Goal: Task Accomplishment & Management: Manage account settings

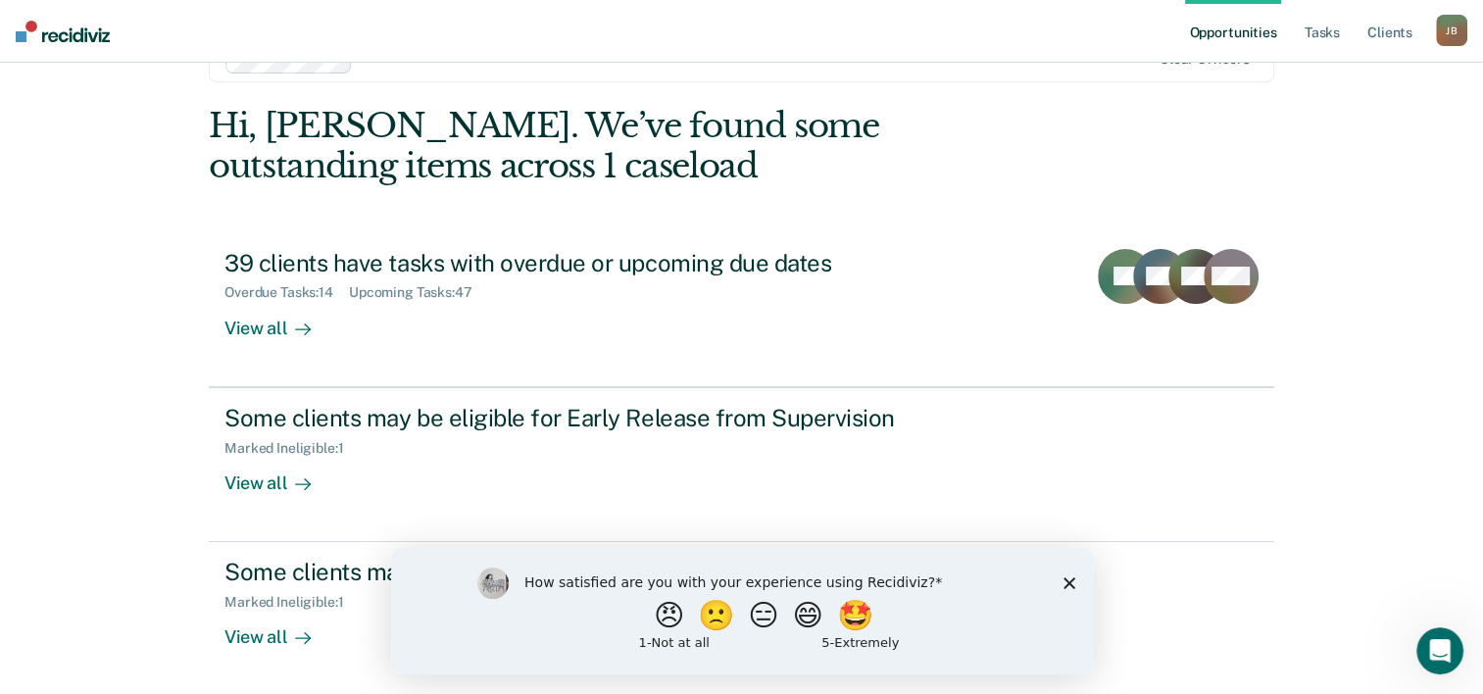
scroll to position [60, 0]
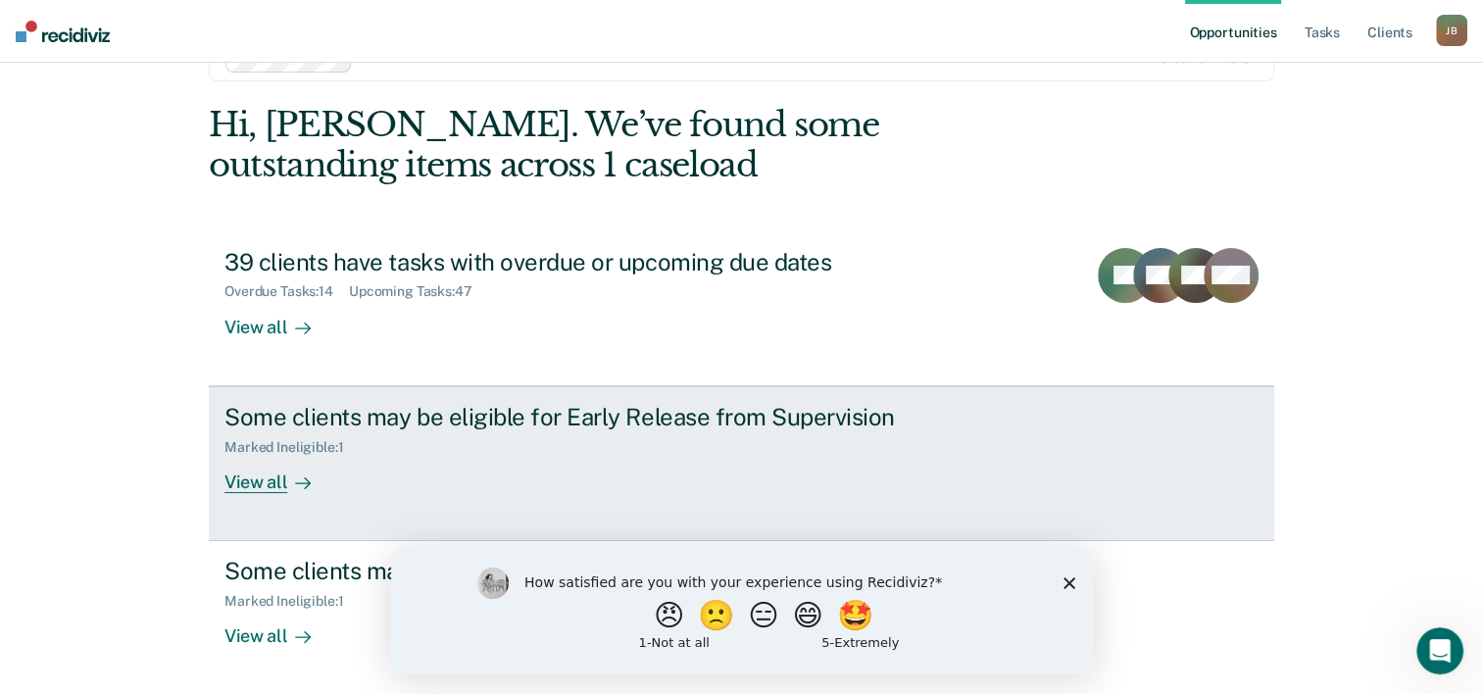
click at [270, 478] on div "View all" at bounding box center [279, 474] width 110 height 38
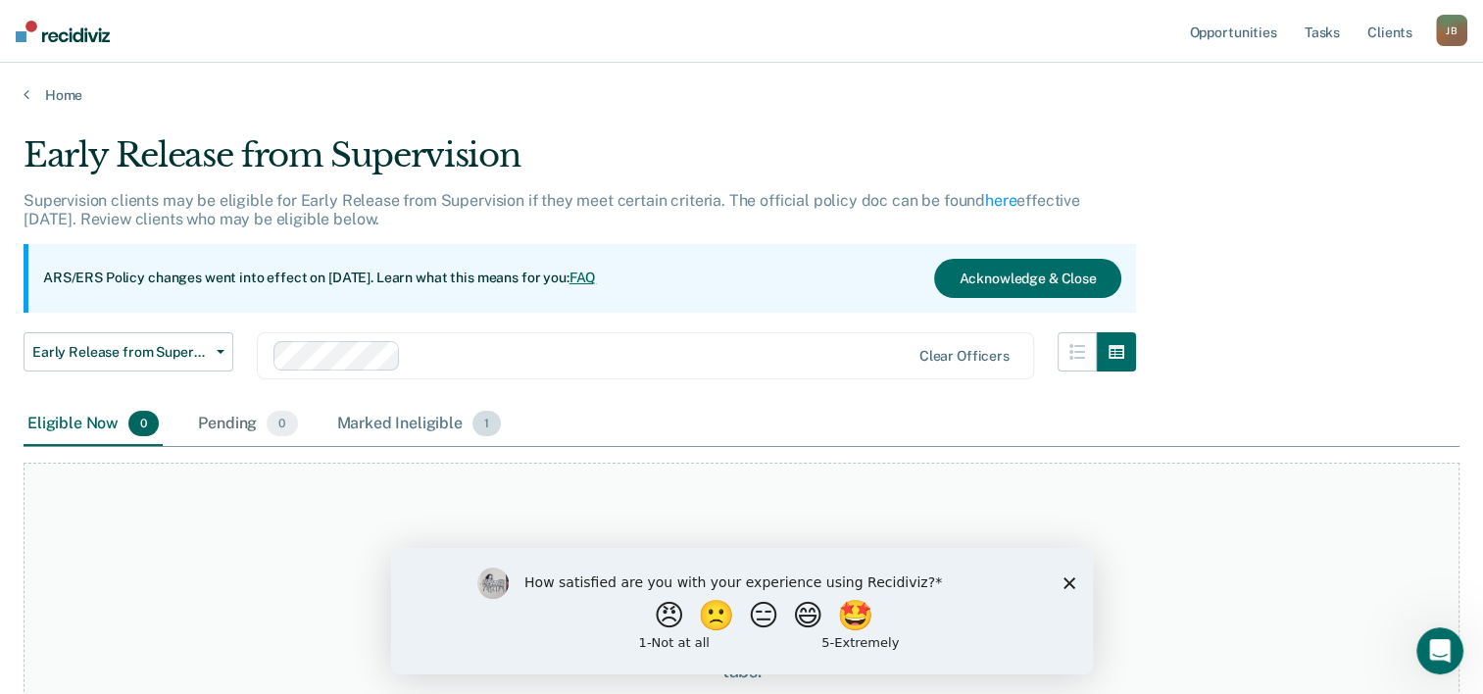
click at [404, 417] on div "Marked Ineligible 1" at bounding box center [419, 424] width 173 height 43
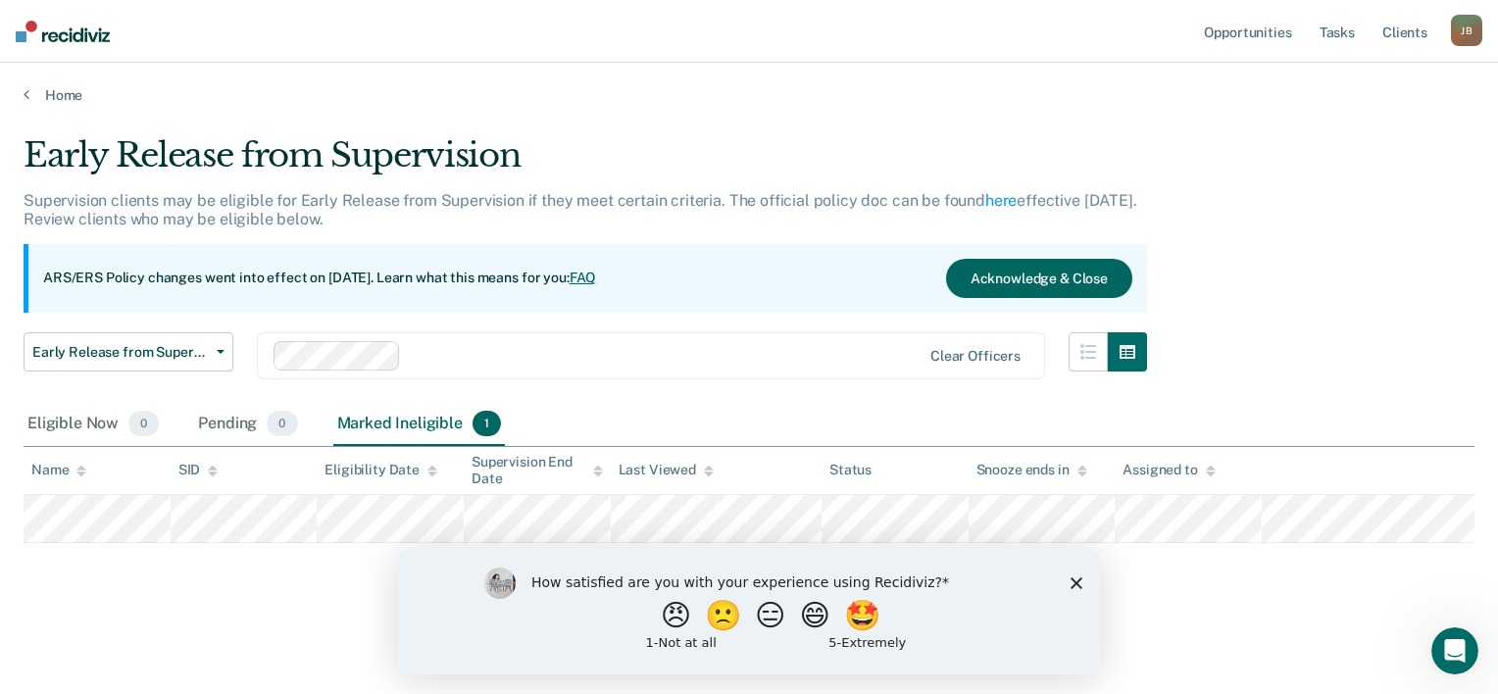
click at [999, 278] on button "Acknowledge & Close" at bounding box center [1039, 278] width 186 height 39
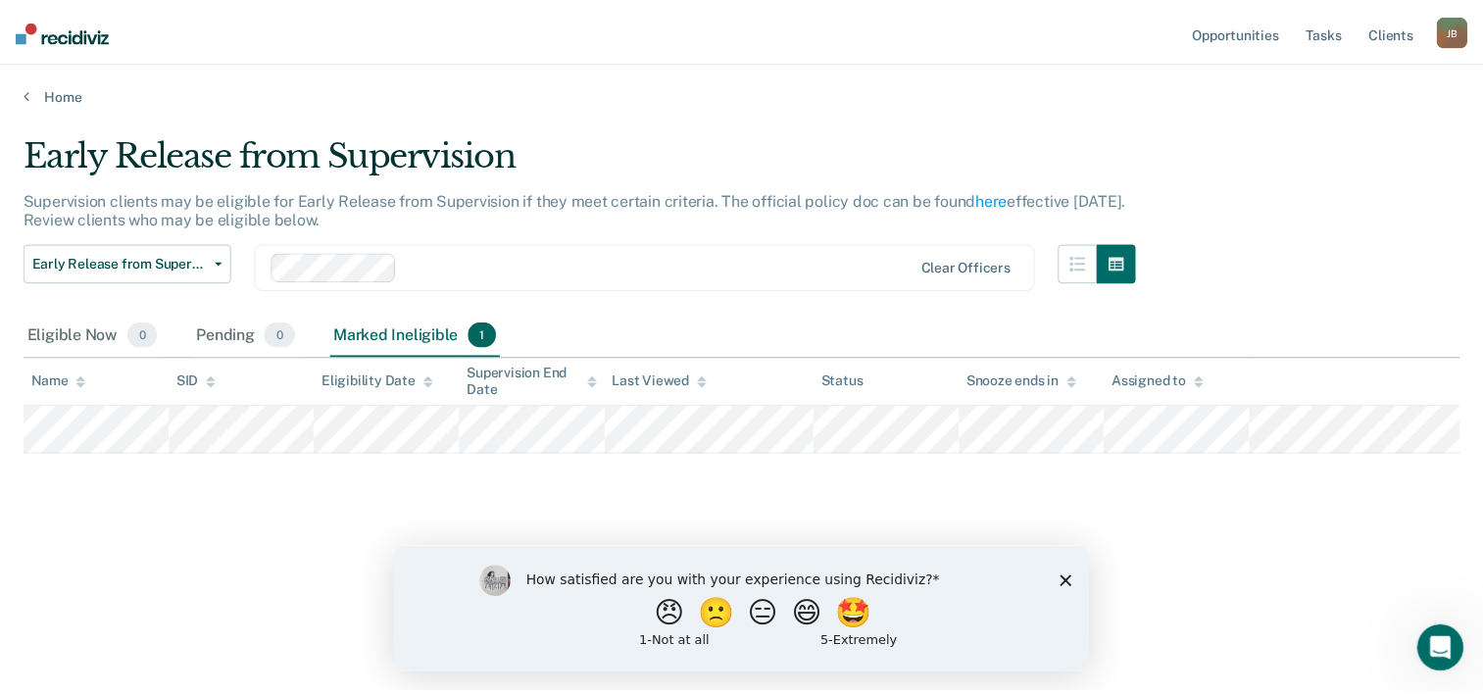
scroll to position [60, 0]
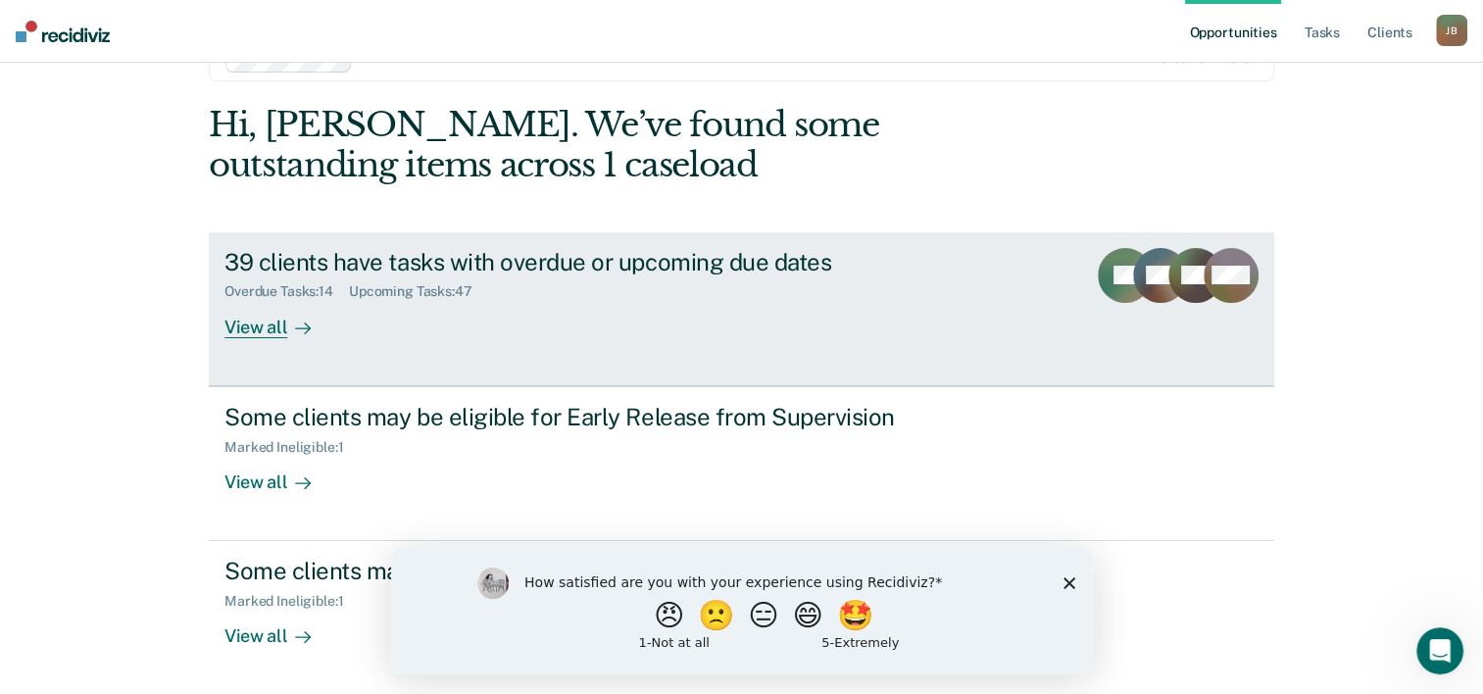
click at [317, 363] on link "39 clients have tasks with overdue or upcoming due dates Overdue Tasks : 14 Upc…" at bounding box center [741, 309] width 1065 height 154
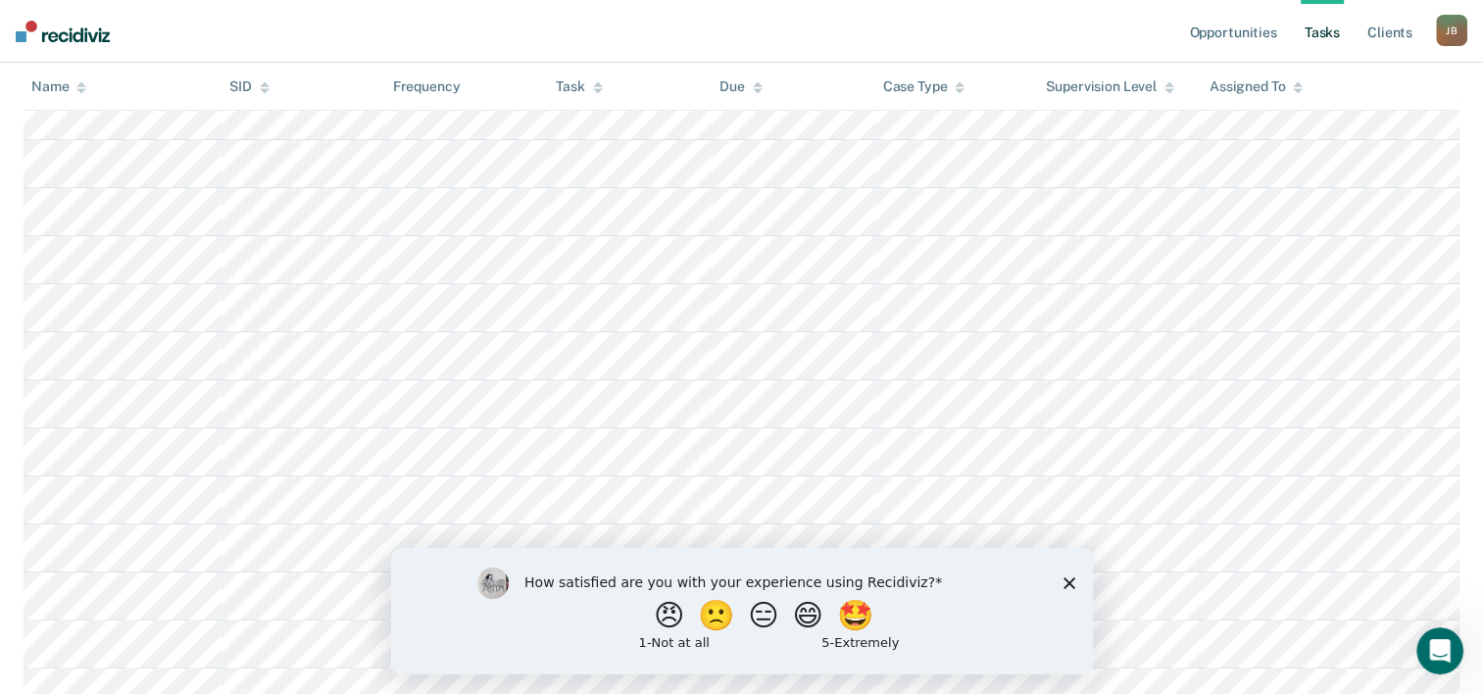
scroll to position [156, 0]
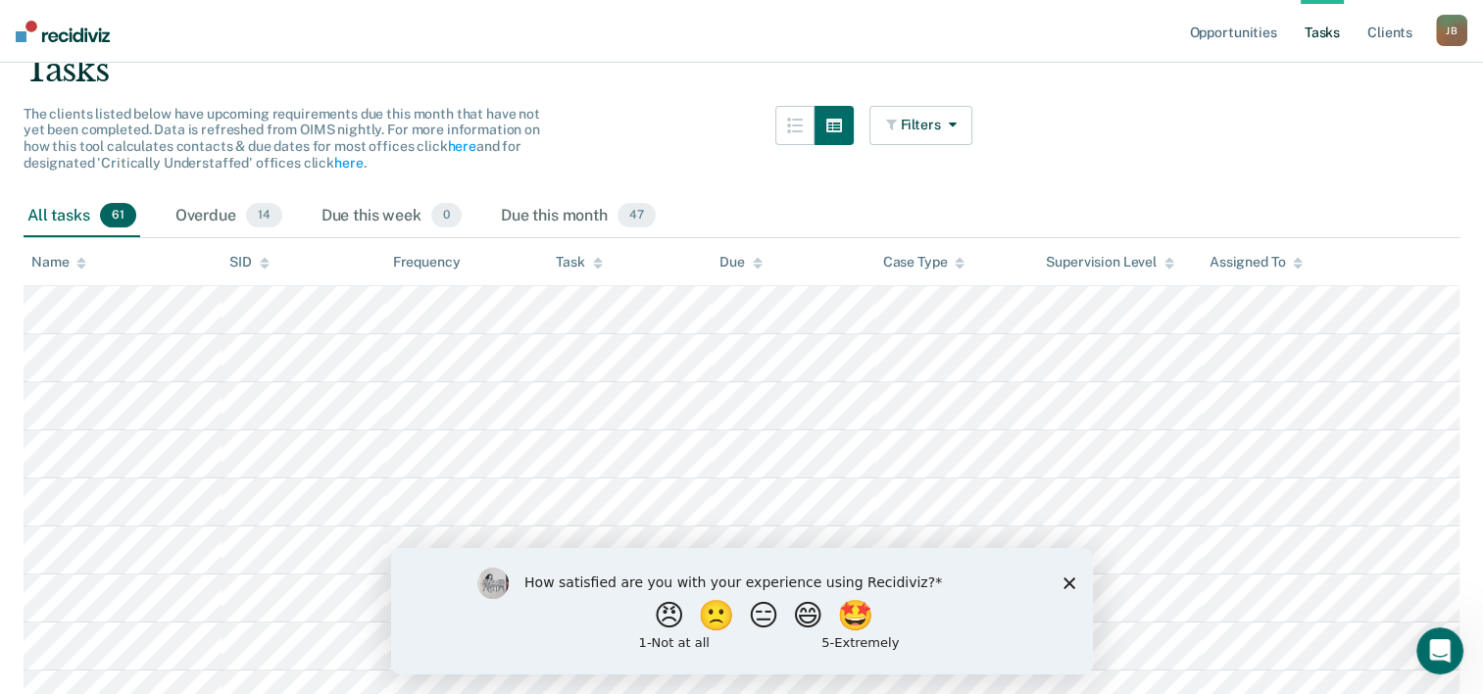
click at [82, 262] on icon at bounding box center [81, 263] width 10 height 13
click at [82, 257] on icon at bounding box center [81, 259] width 10 height 5
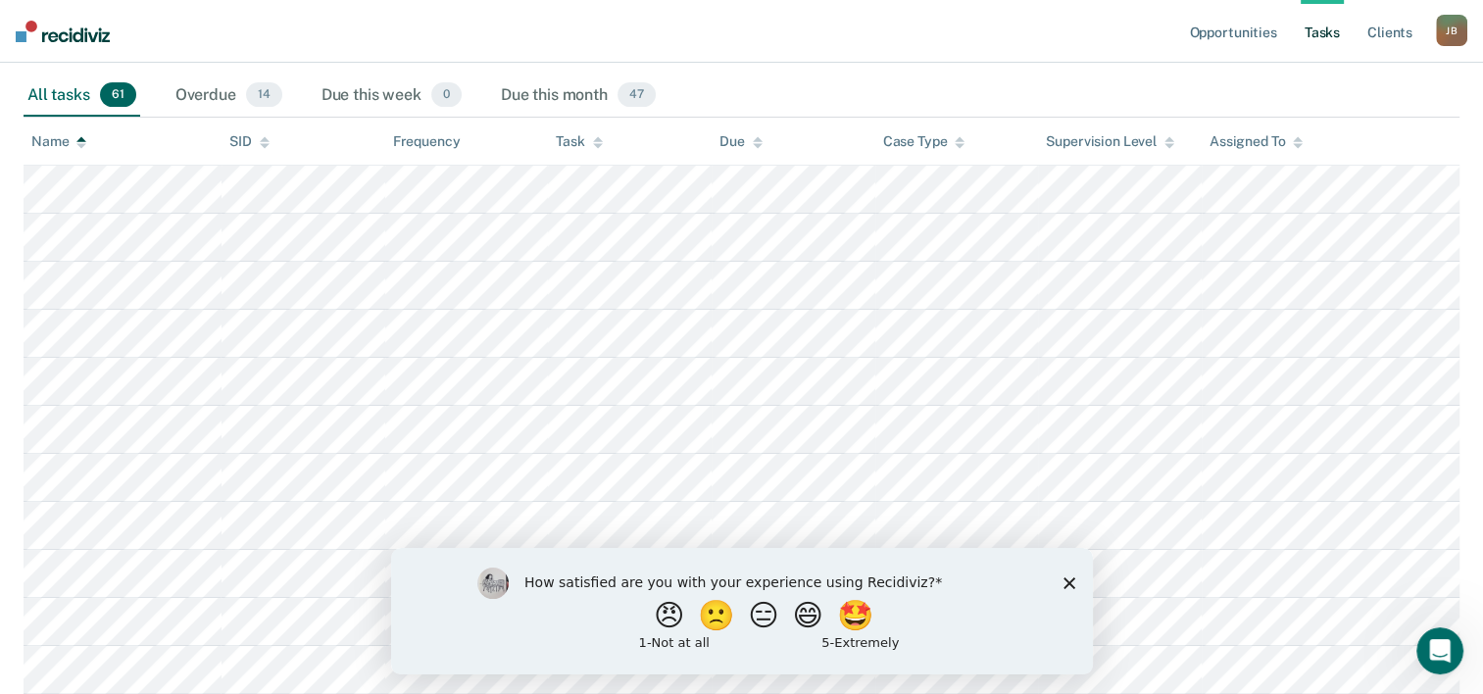
scroll to position [8, 0]
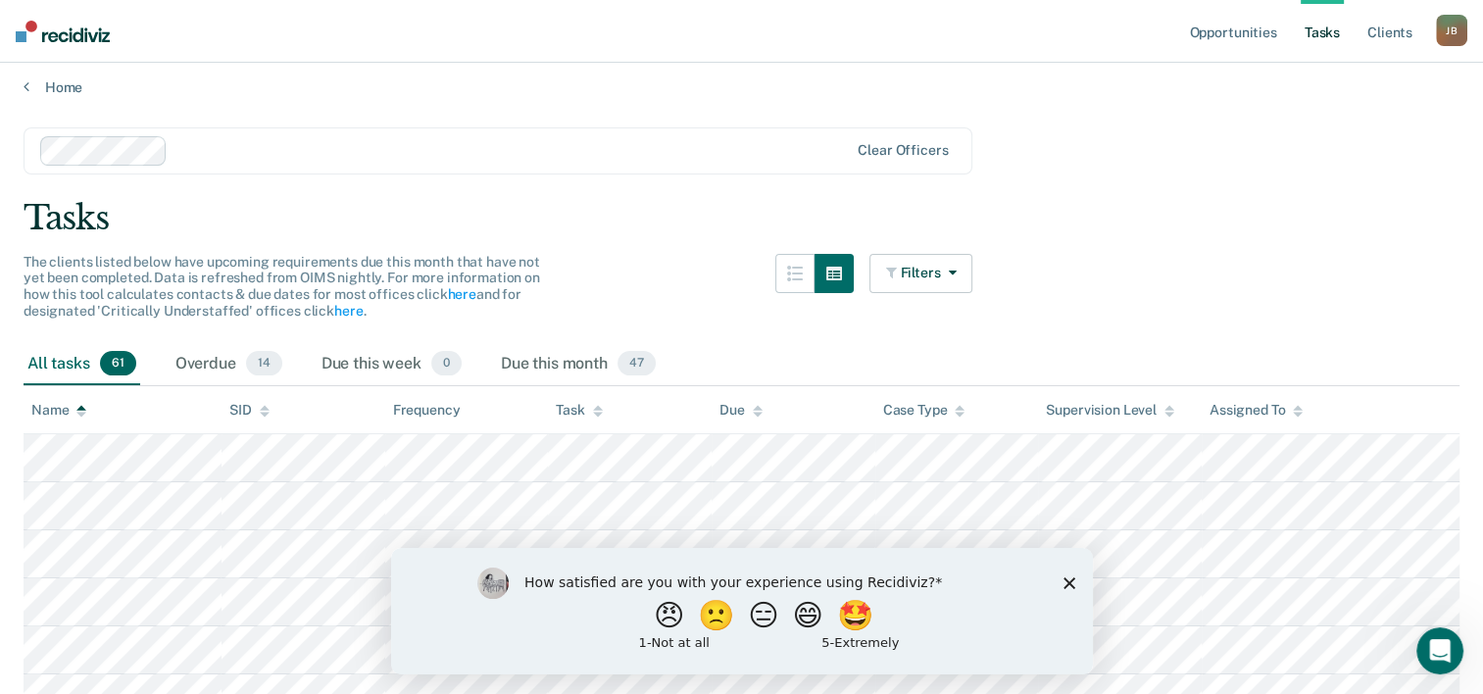
click at [76, 402] on div at bounding box center [81, 410] width 10 height 17
click at [74, 417] on th "Name" at bounding box center [123, 410] width 198 height 48
click at [86, 413] on icon at bounding box center [81, 411] width 10 height 13
click at [82, 405] on icon at bounding box center [81, 411] width 10 height 13
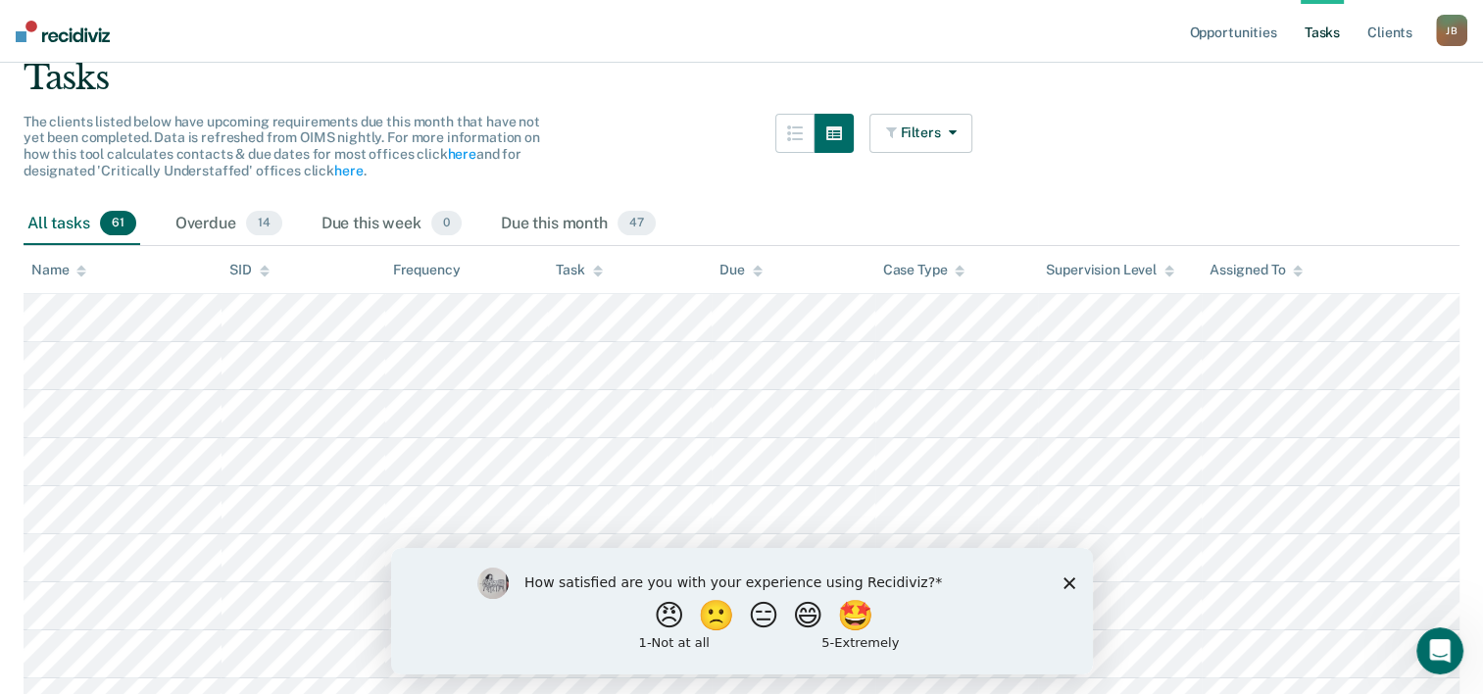
scroll to position [100, 0]
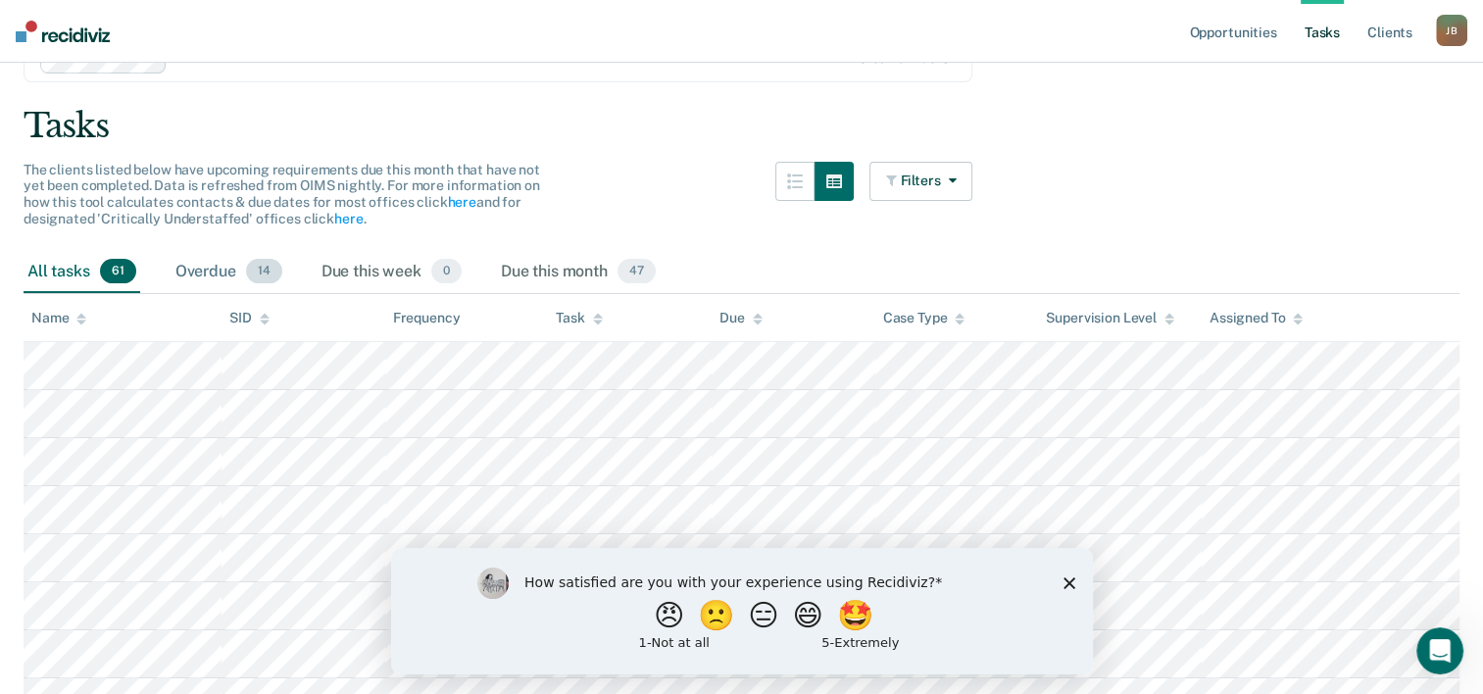
click at [226, 278] on div "Overdue 14" at bounding box center [229, 272] width 115 height 43
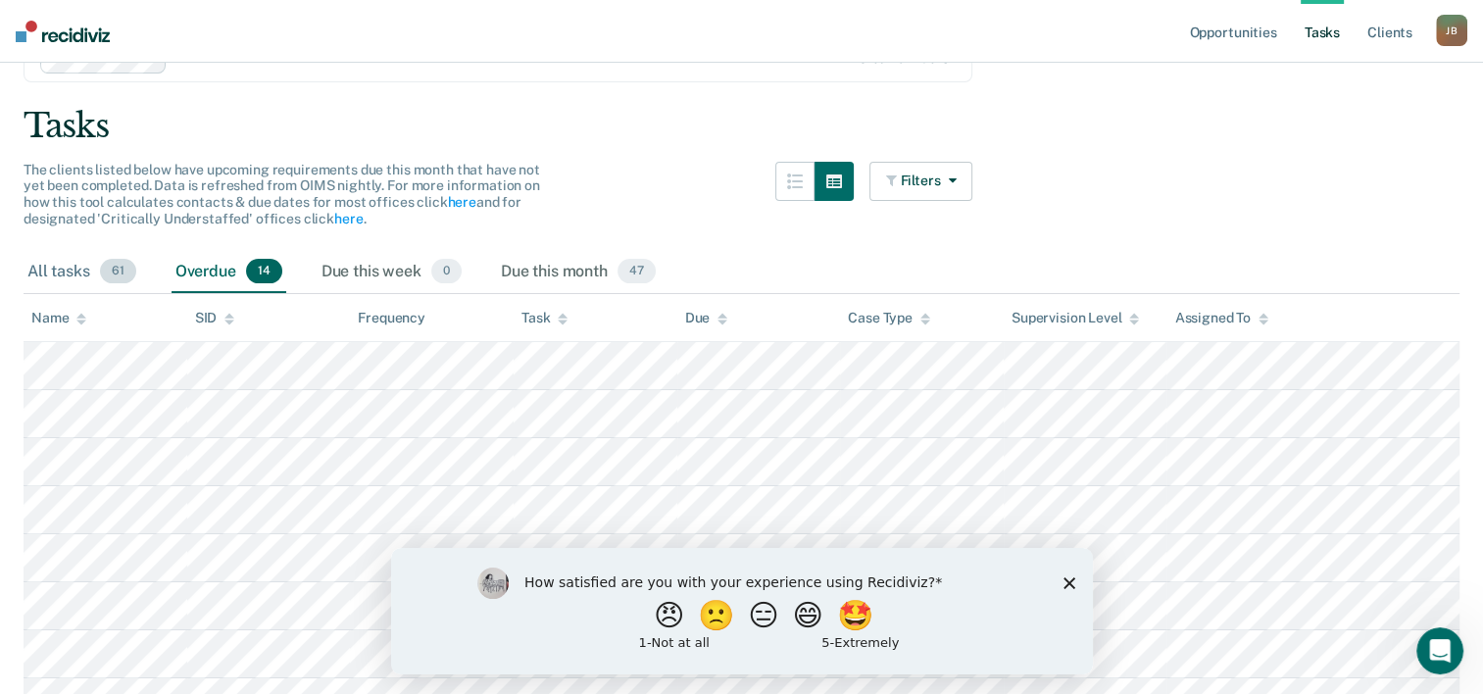
click at [63, 261] on div "All tasks 61" at bounding box center [82, 272] width 117 height 43
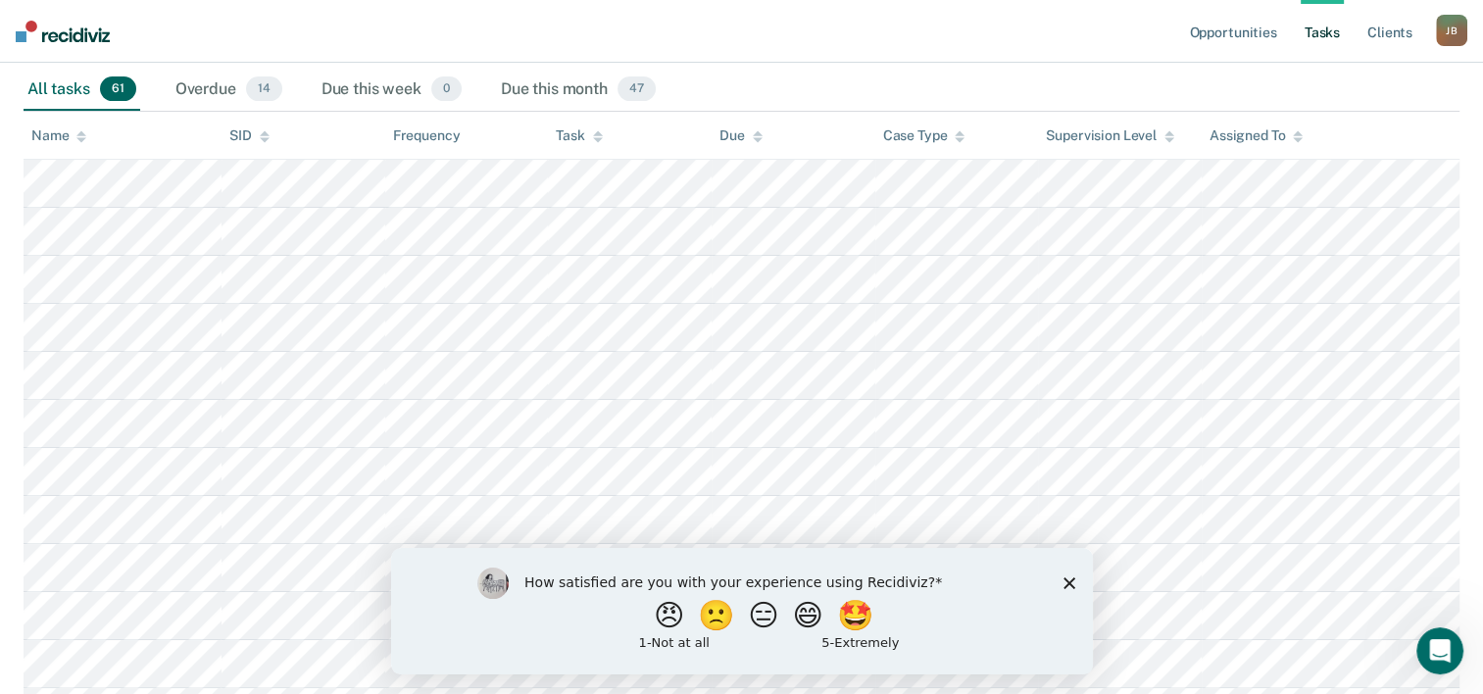
scroll to position [231, 0]
